Goal: Transaction & Acquisition: Purchase product/service

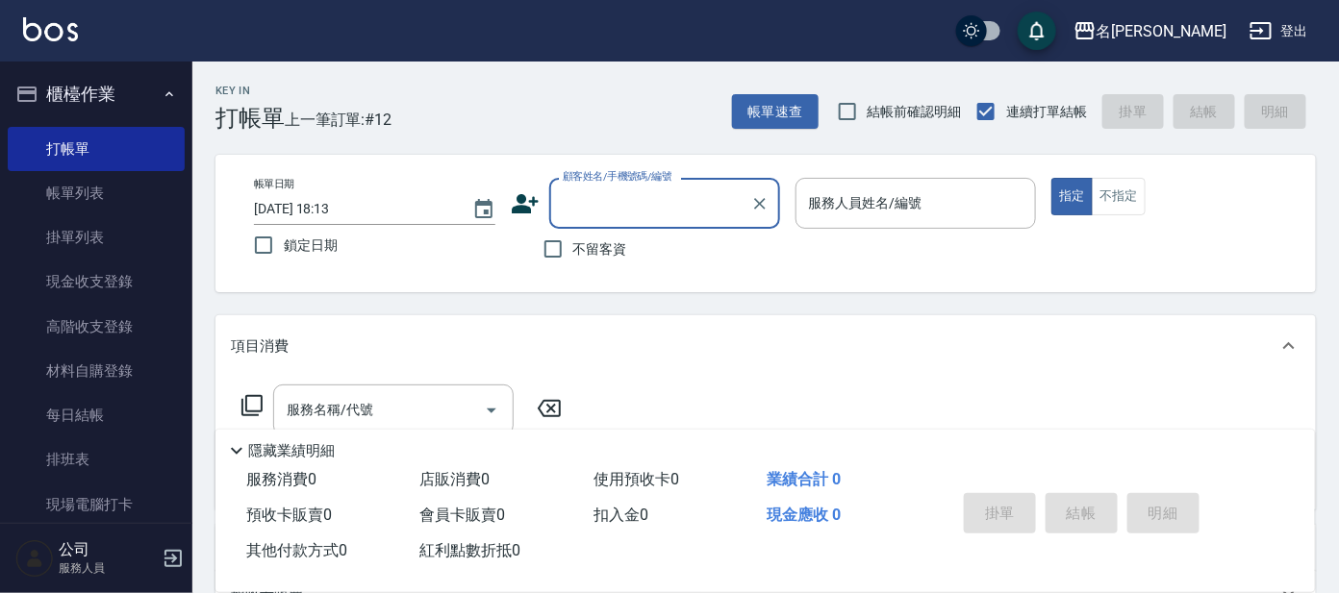
click at [687, 219] on input "顧客姓名/手機號碼/編號" at bounding box center [650, 204] width 185 height 34
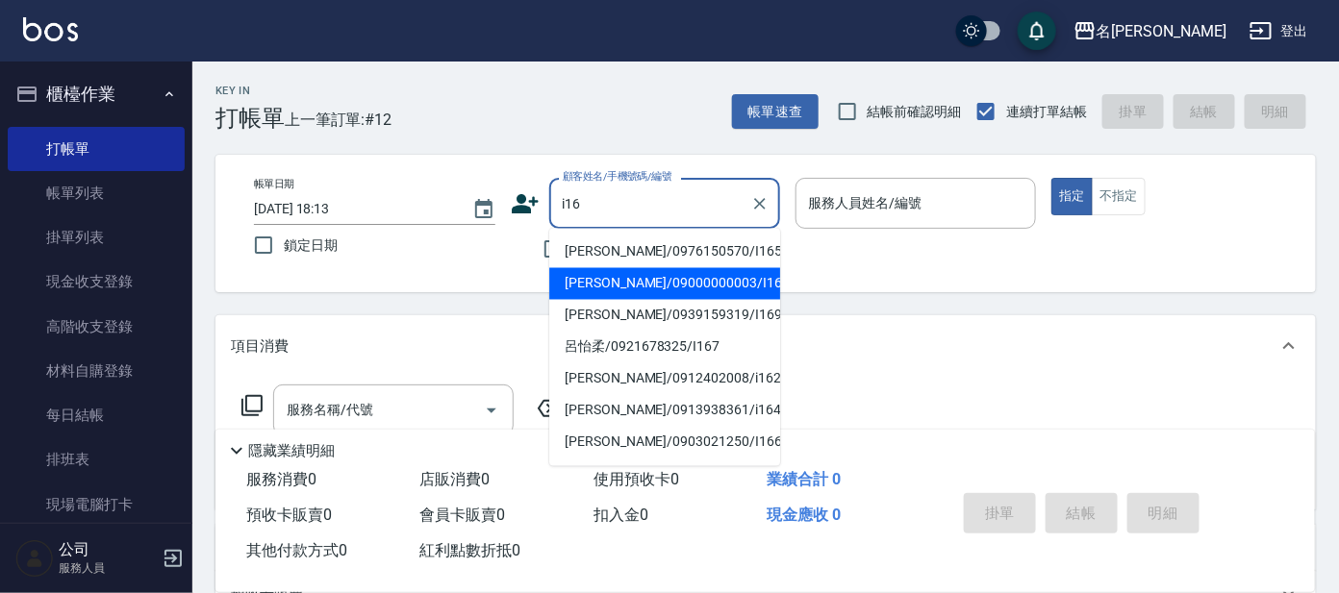
click at [628, 280] on li "[PERSON_NAME]/09000000003/I16" at bounding box center [664, 284] width 231 height 32
type input "[PERSON_NAME]/09000000003/I16"
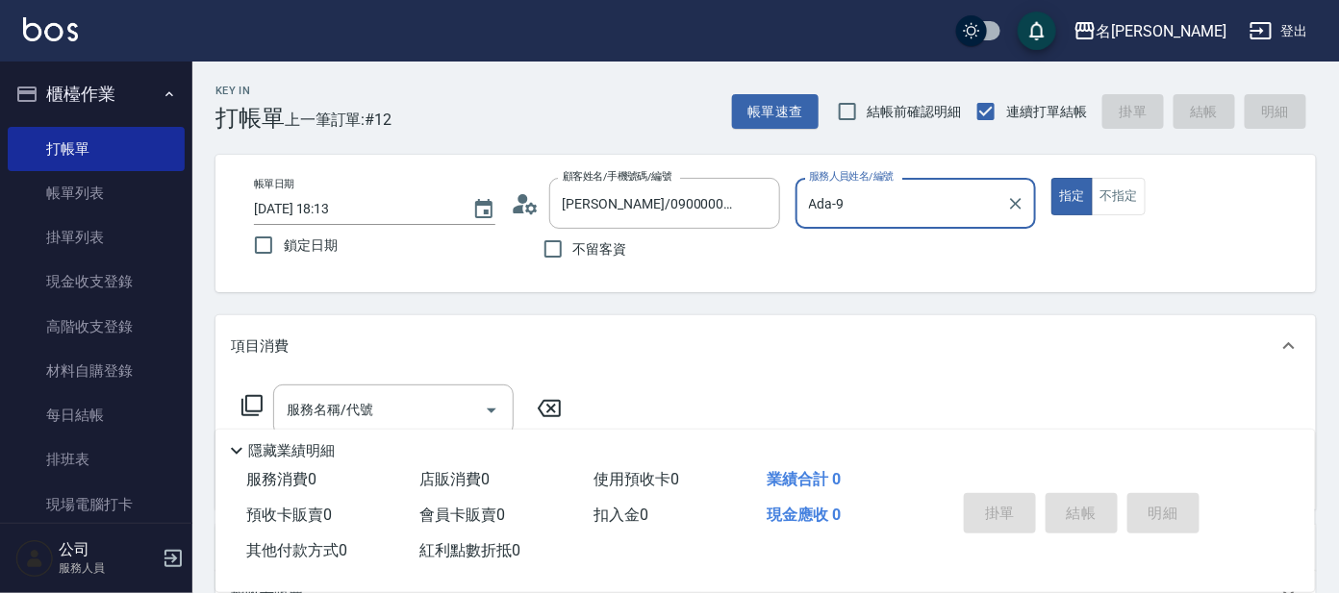
type input "Ada-9"
click at [253, 406] on icon at bounding box center [251, 405] width 23 height 23
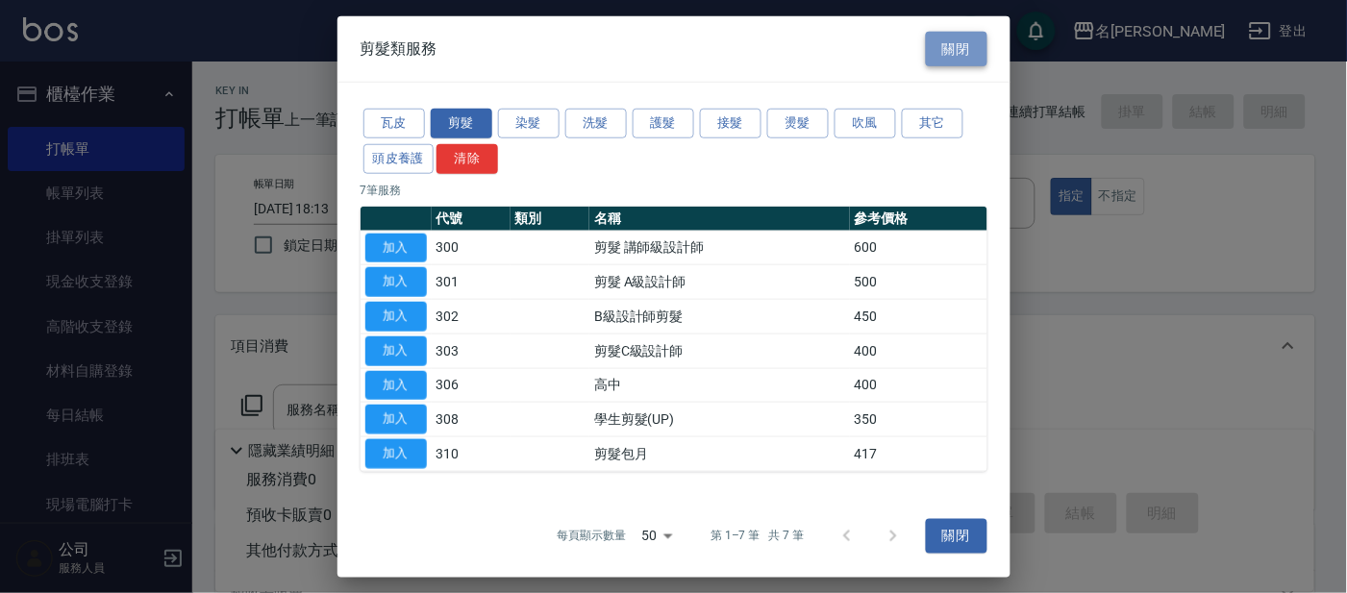
click at [939, 50] on button "關閉" at bounding box center [957, 49] width 62 height 36
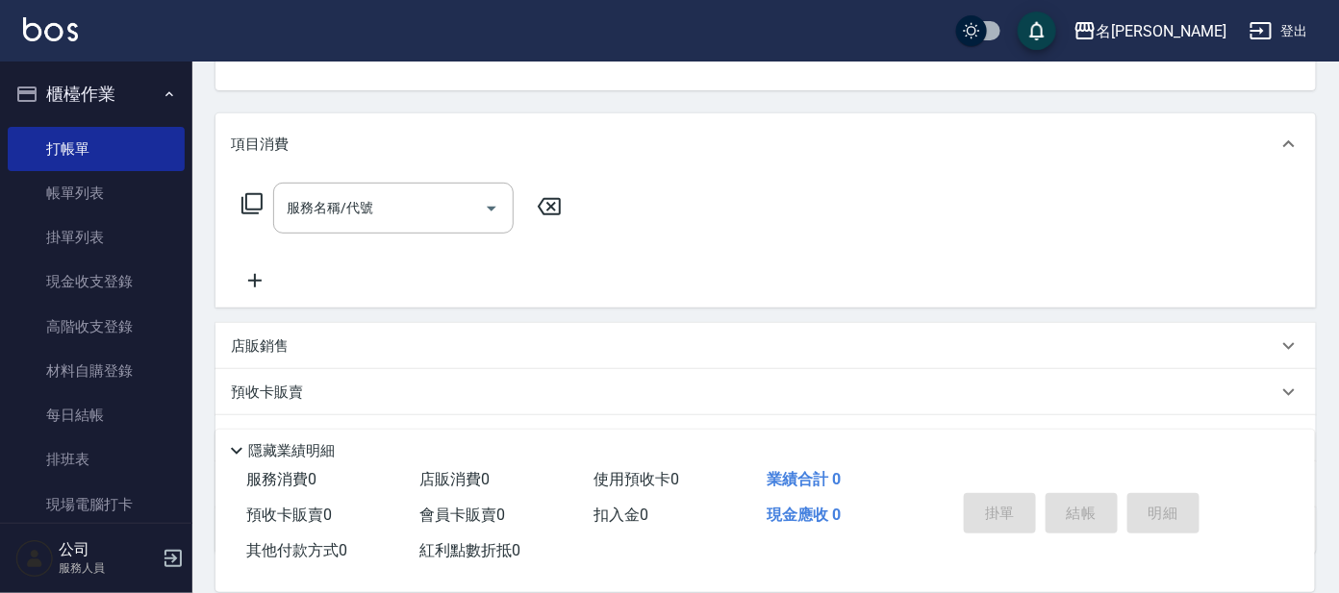
scroll to position [342, 0]
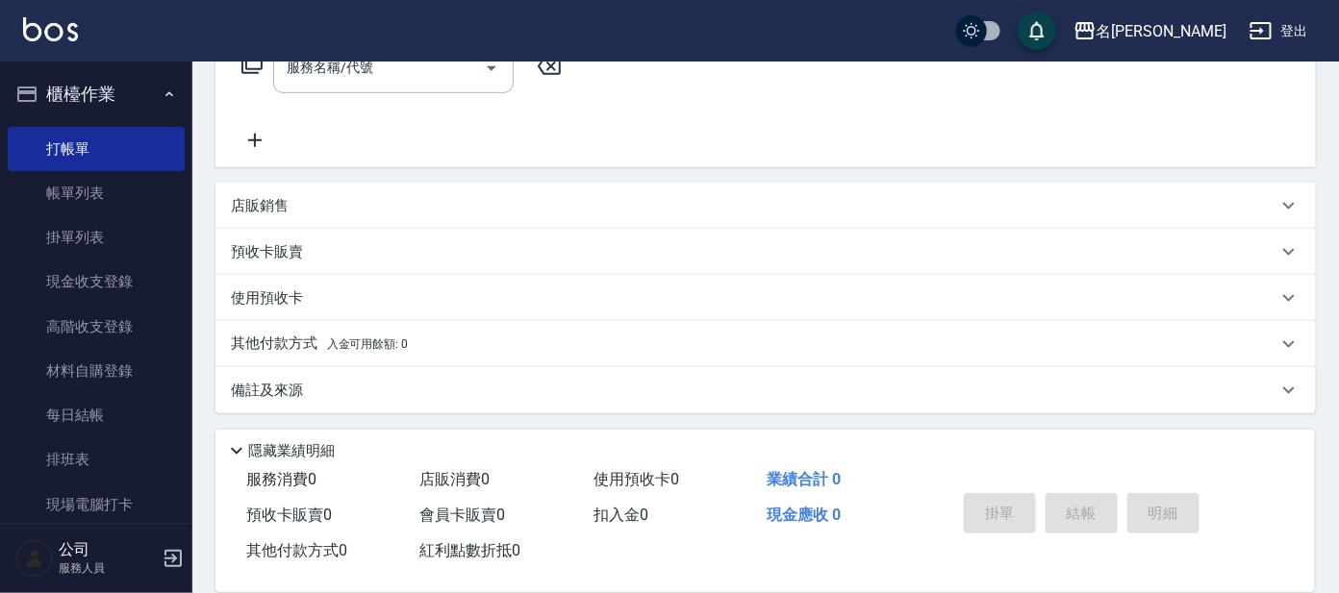
click at [294, 219] on div "店販銷售" at bounding box center [765, 206] width 1100 height 46
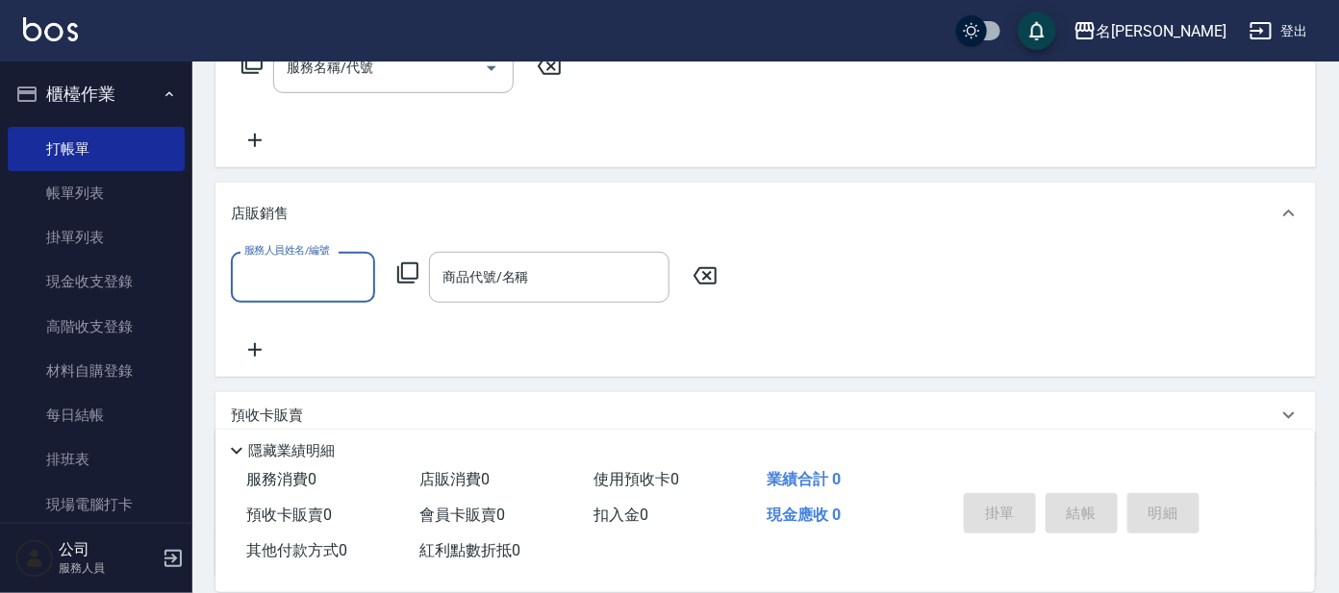
scroll to position [0, 0]
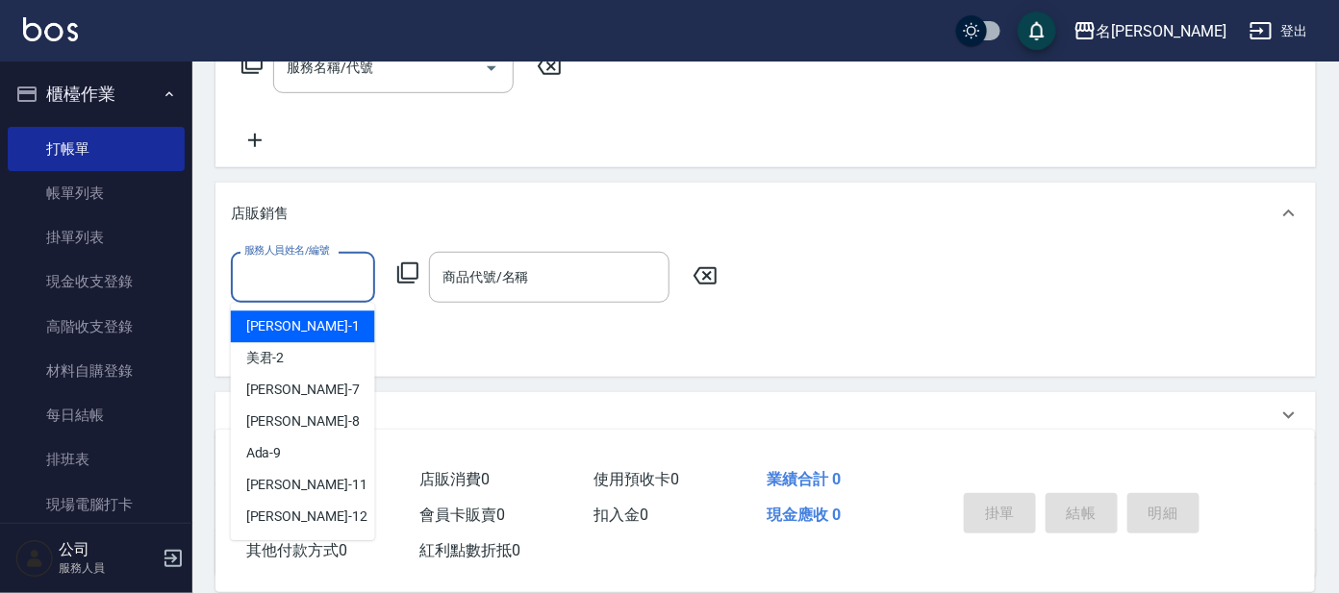
click at [298, 288] on input "服務人員姓名/編號" at bounding box center [302, 278] width 127 height 34
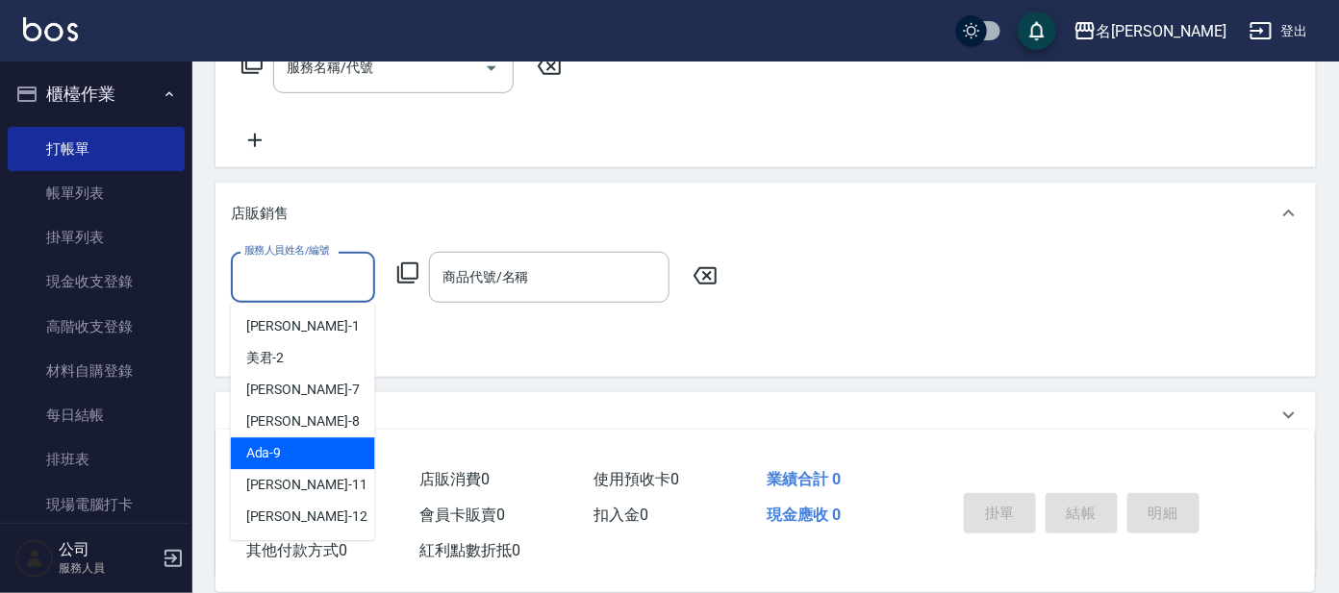
click at [282, 444] on div "Ada -9" at bounding box center [303, 454] width 144 height 32
type input "Ada-9"
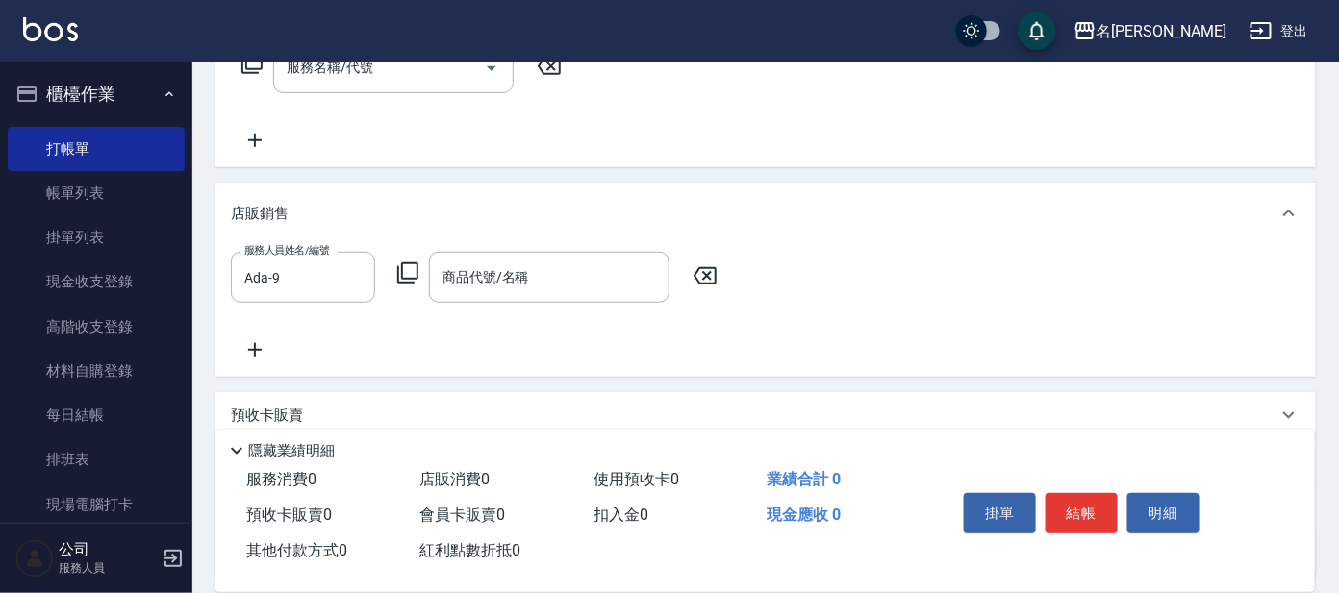
click at [415, 269] on icon at bounding box center [407, 273] width 23 height 23
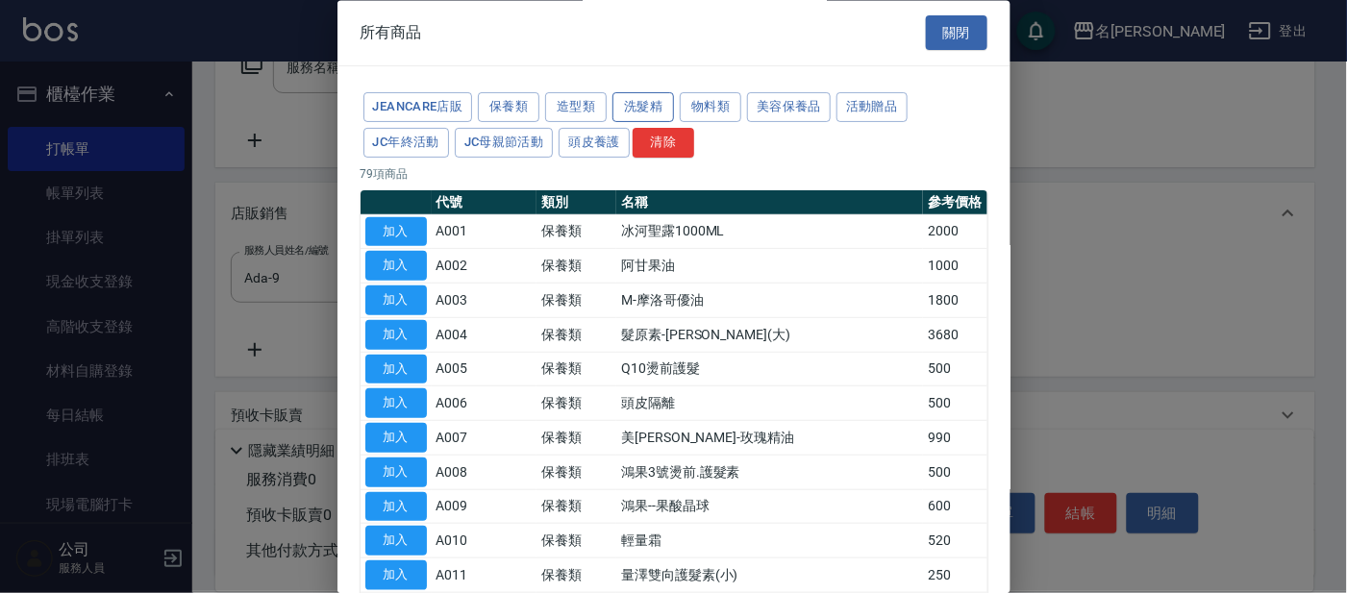
click at [633, 103] on button "洗髮精" at bounding box center [644, 108] width 62 height 30
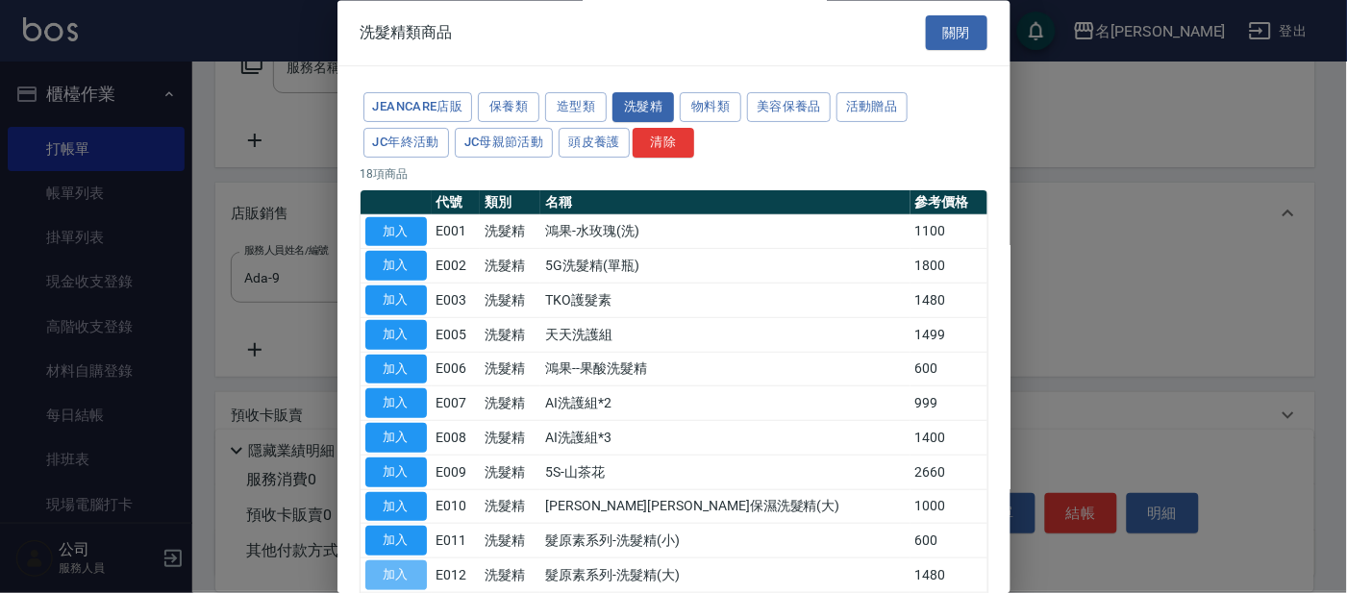
click at [411, 573] on button "加入" at bounding box center [396, 577] width 62 height 30
type input "髮原素系列-洗髮精(大)"
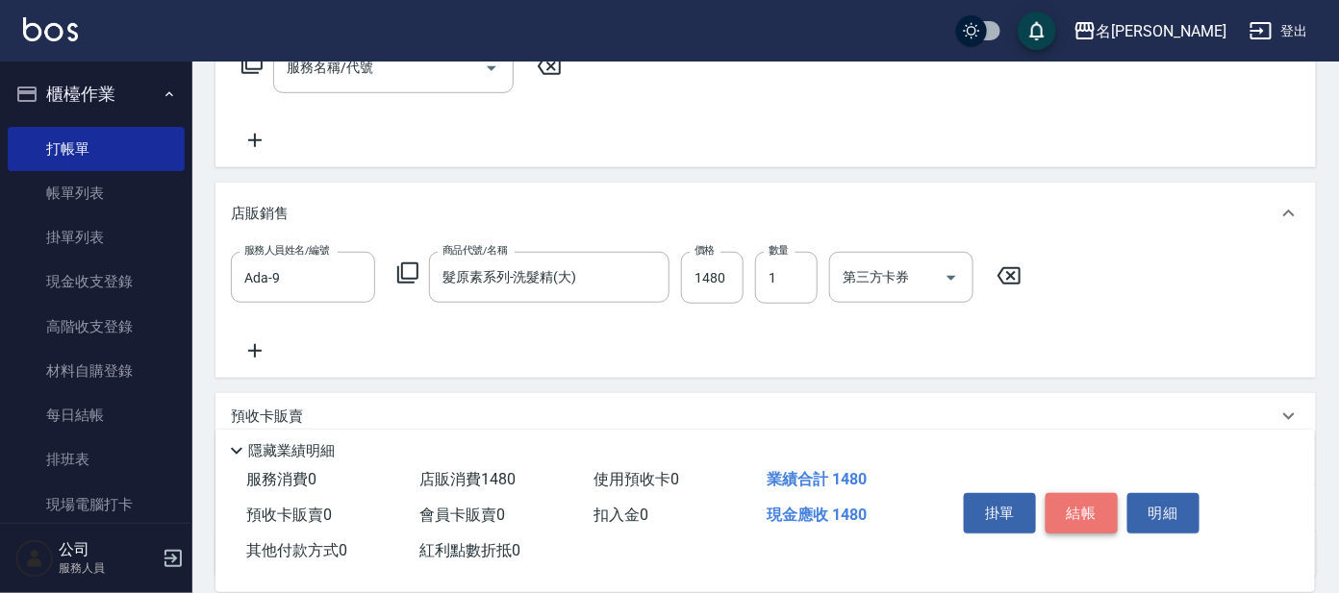
click at [1090, 497] on button "結帳" at bounding box center [1081, 513] width 72 height 40
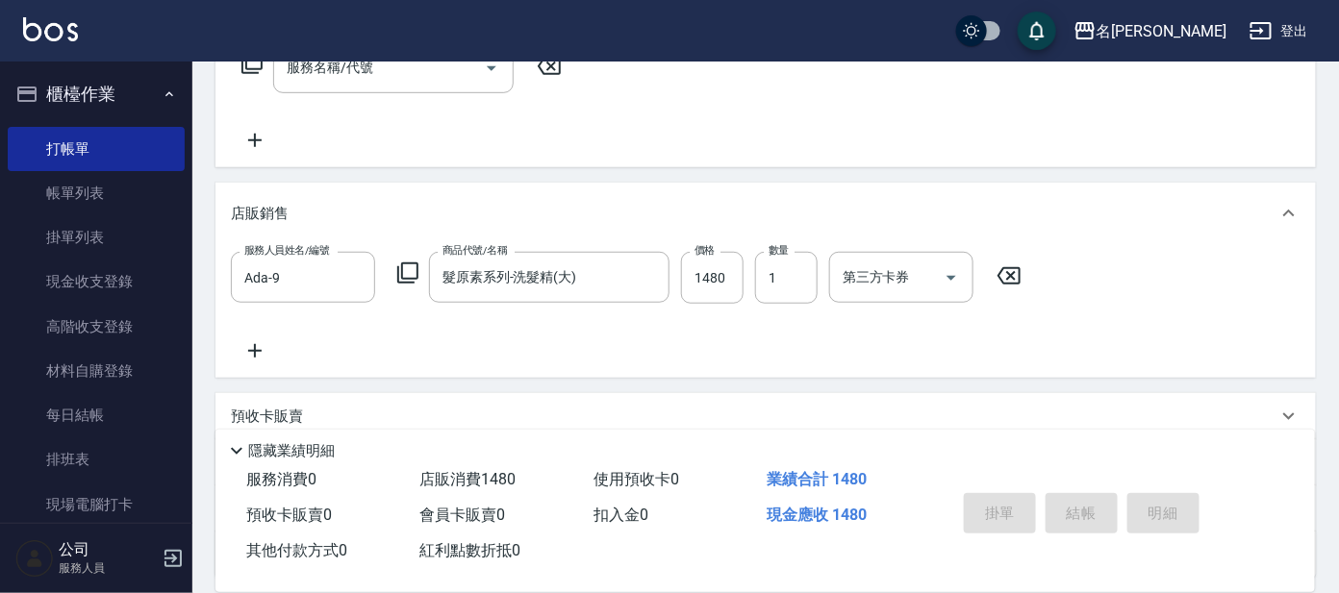
type input "[DATE] 18:50"
